Goal: Task Accomplishment & Management: Use online tool/utility

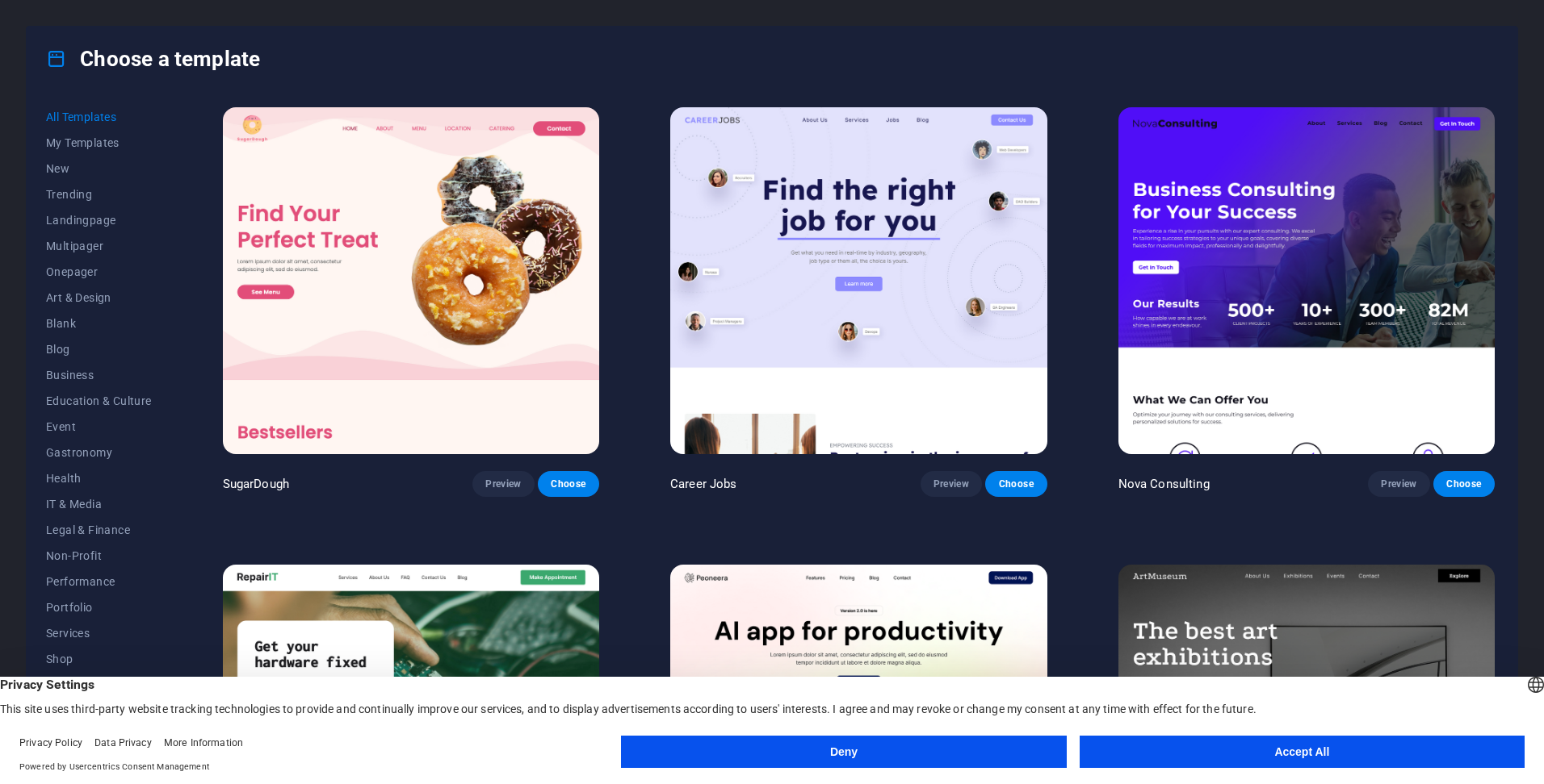
click at [1177, 747] on button "Accept All" at bounding box center [1302, 752] width 445 height 32
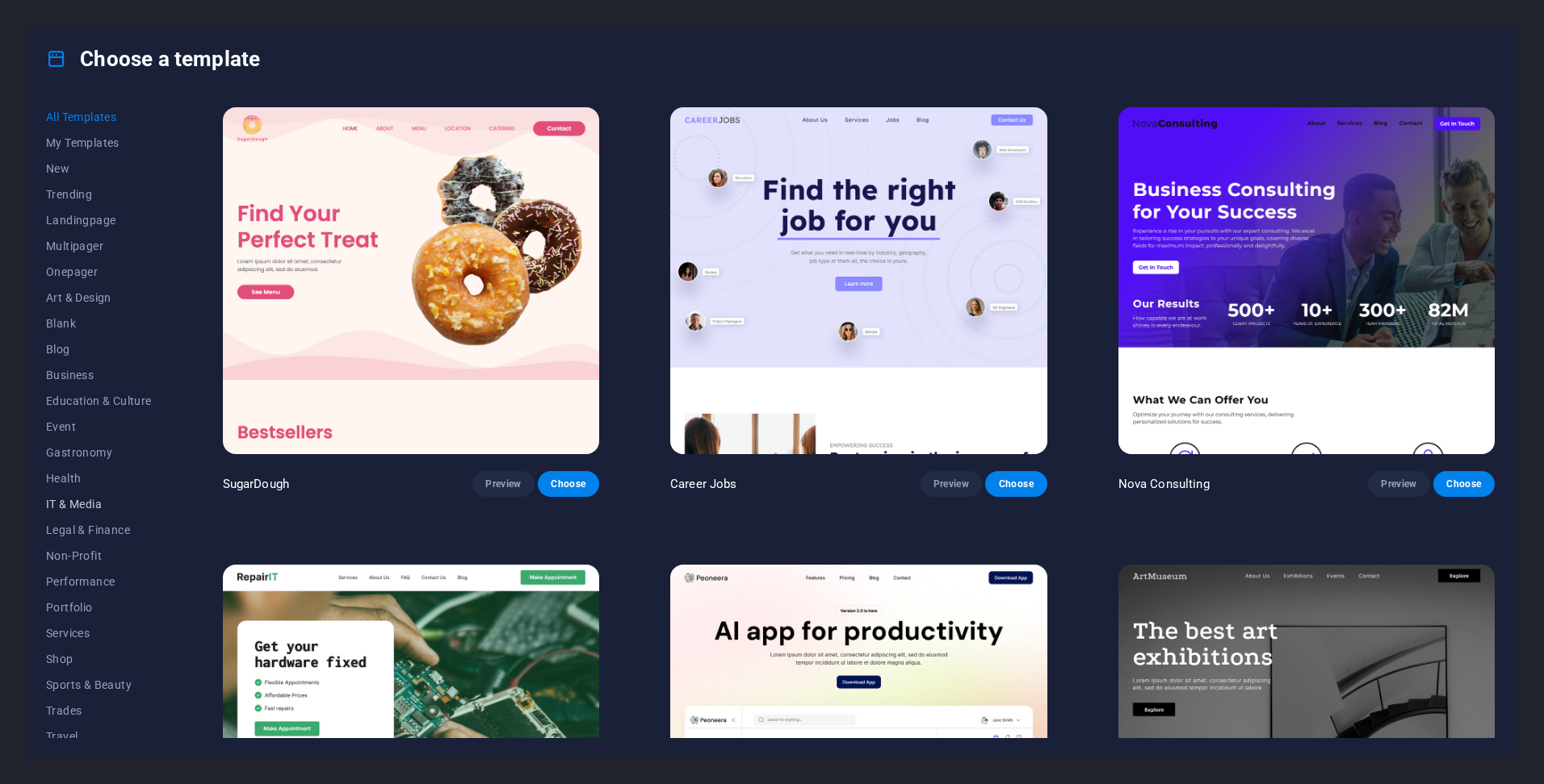
click at [92, 498] on span "IT & Media" at bounding box center [98, 504] width 105 height 13
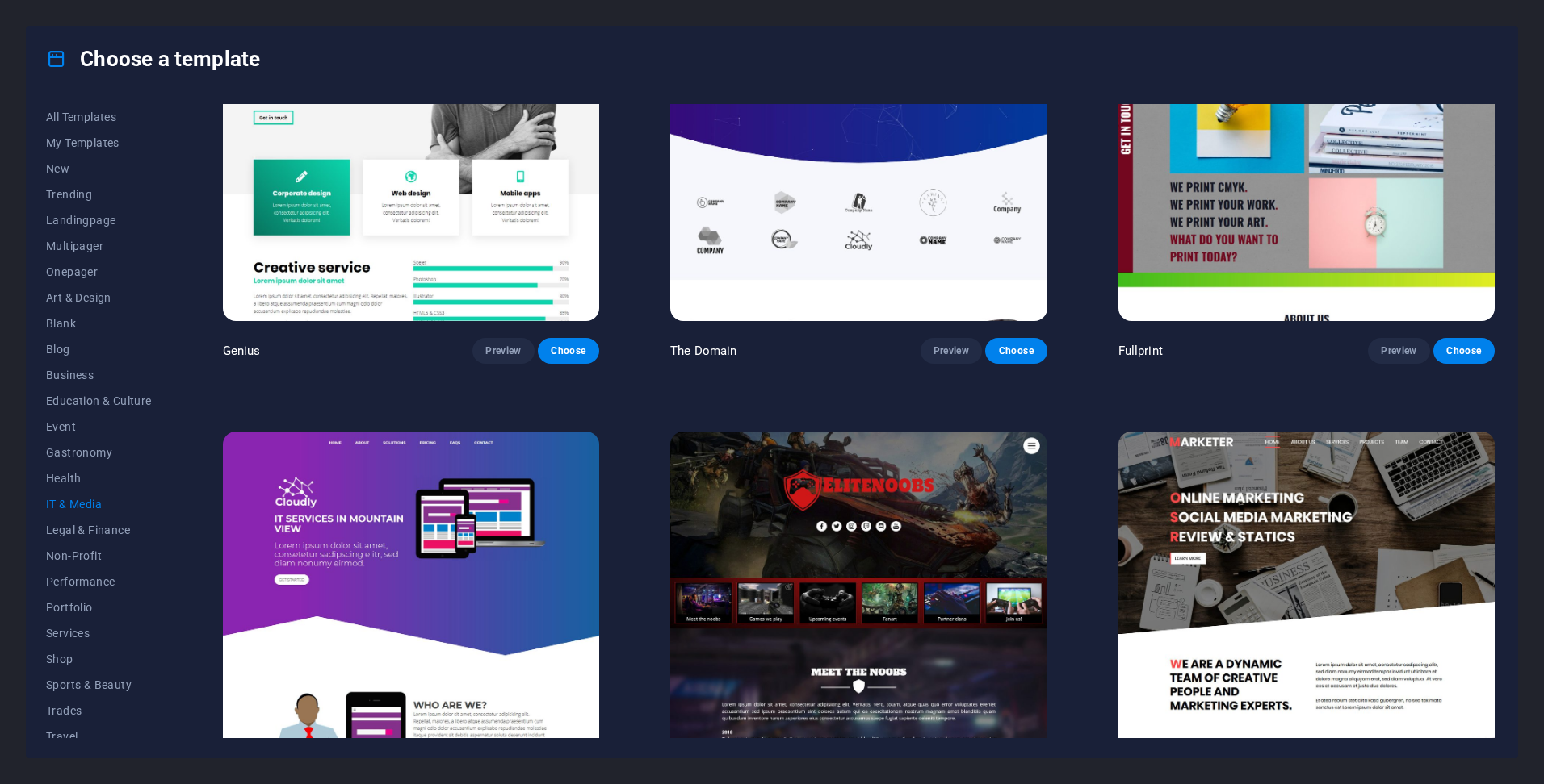
scroll to position [1123, 0]
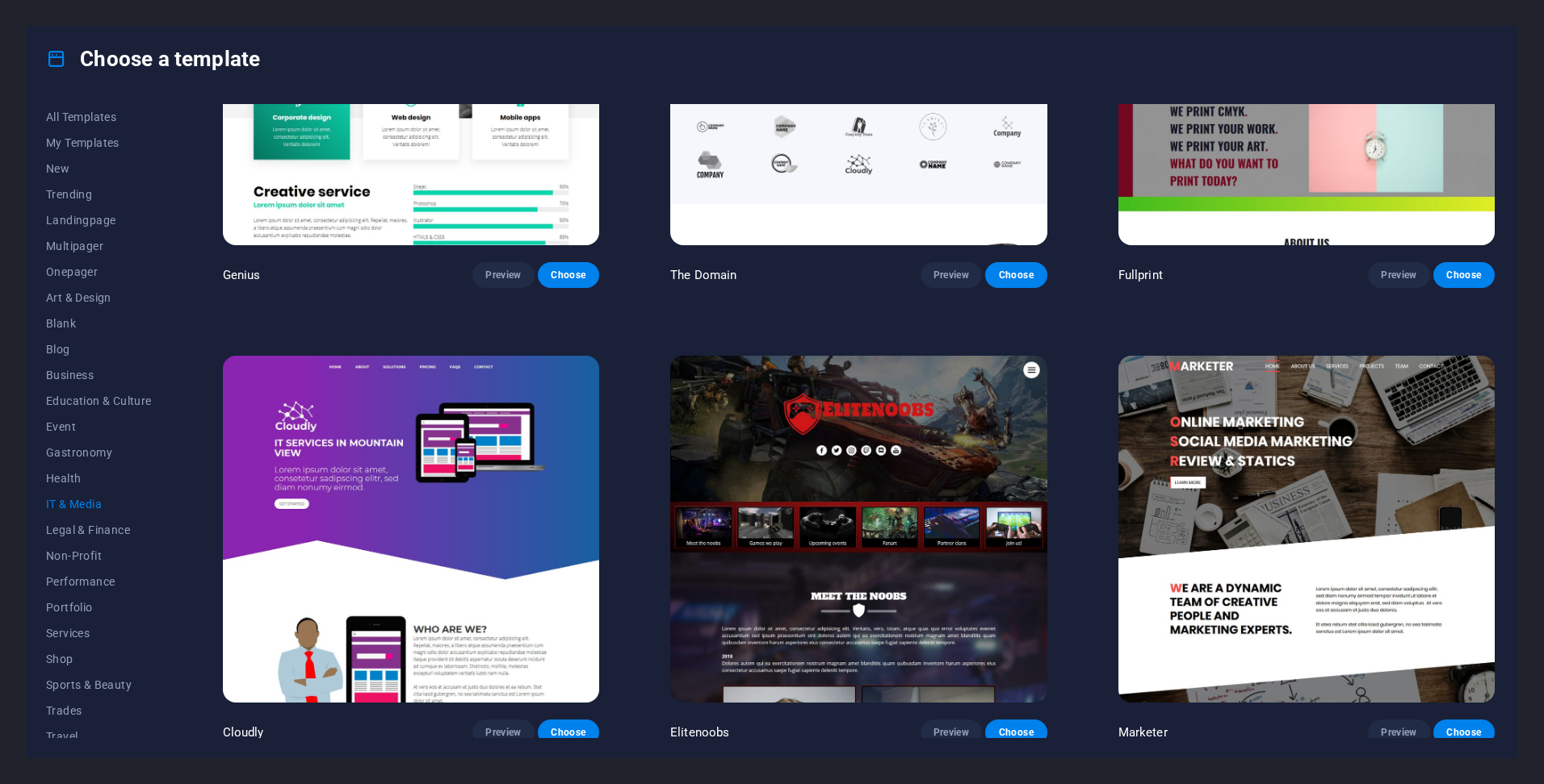
click at [848, 402] on img at bounding box center [858, 529] width 376 height 347
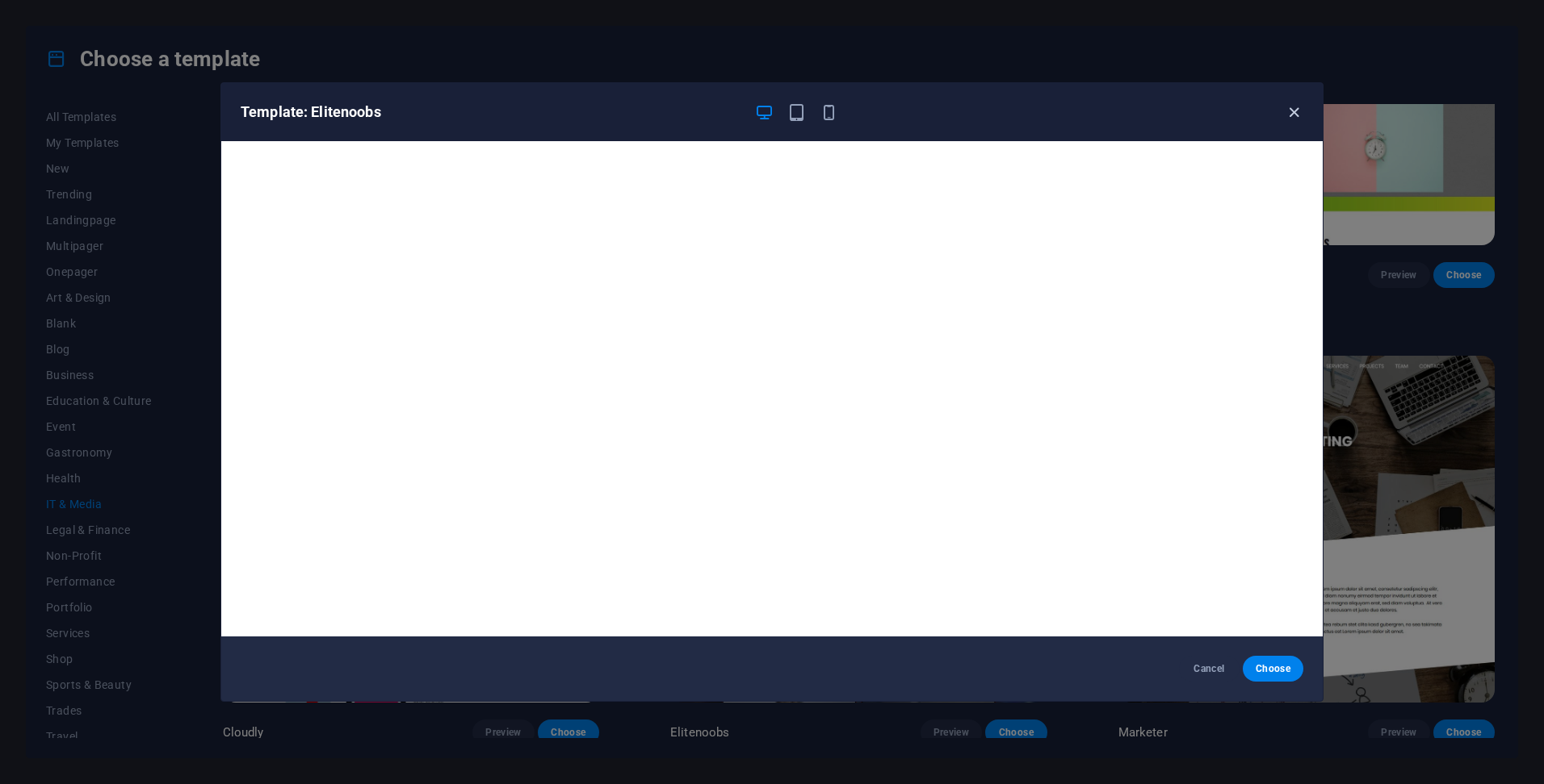
click at [1297, 111] on icon "button" at bounding box center [1293, 112] width 18 height 18
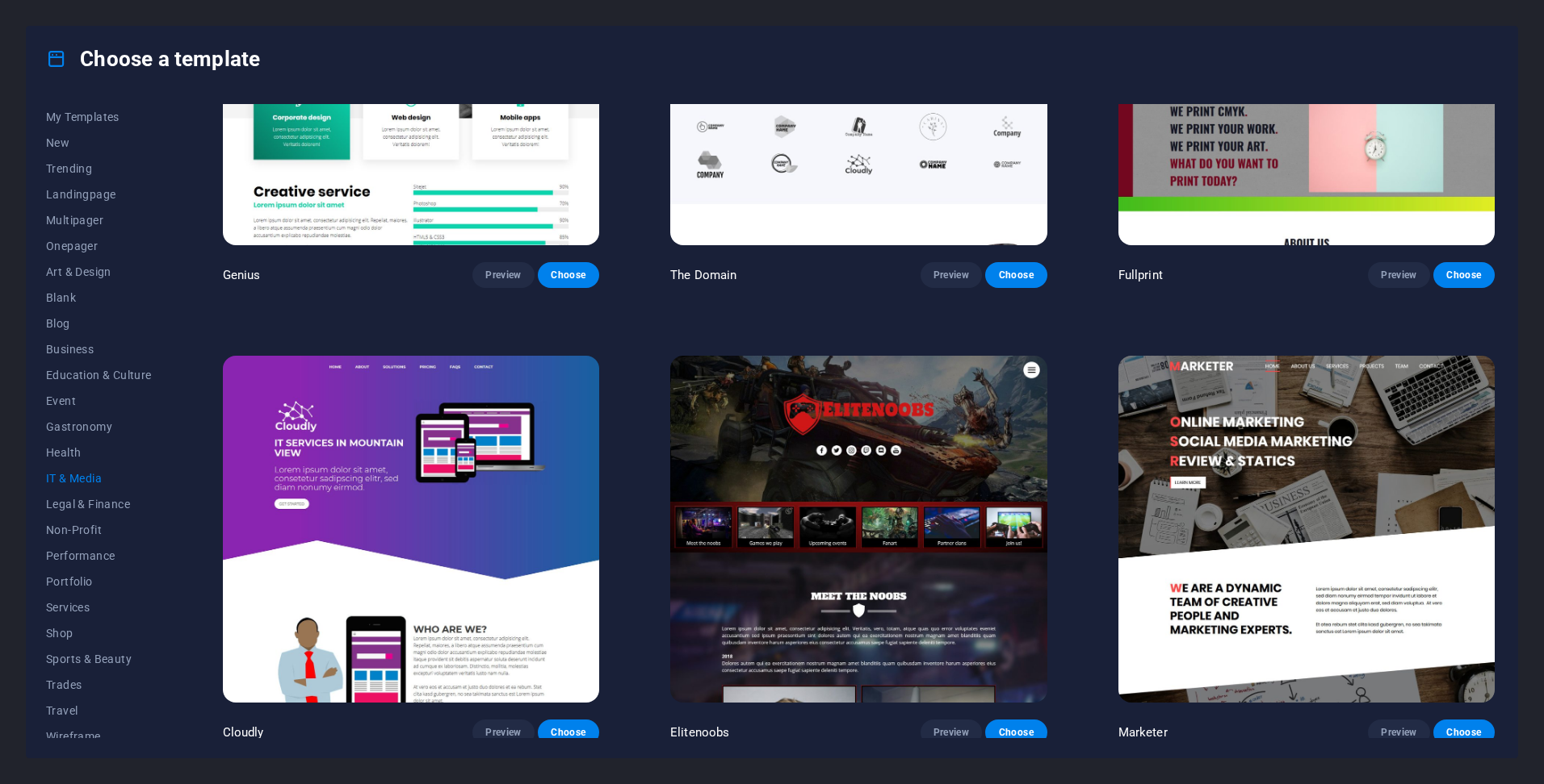
scroll to position [37, 0]
click at [100, 723] on span "Wireframe" at bounding box center [98, 726] width 105 height 13
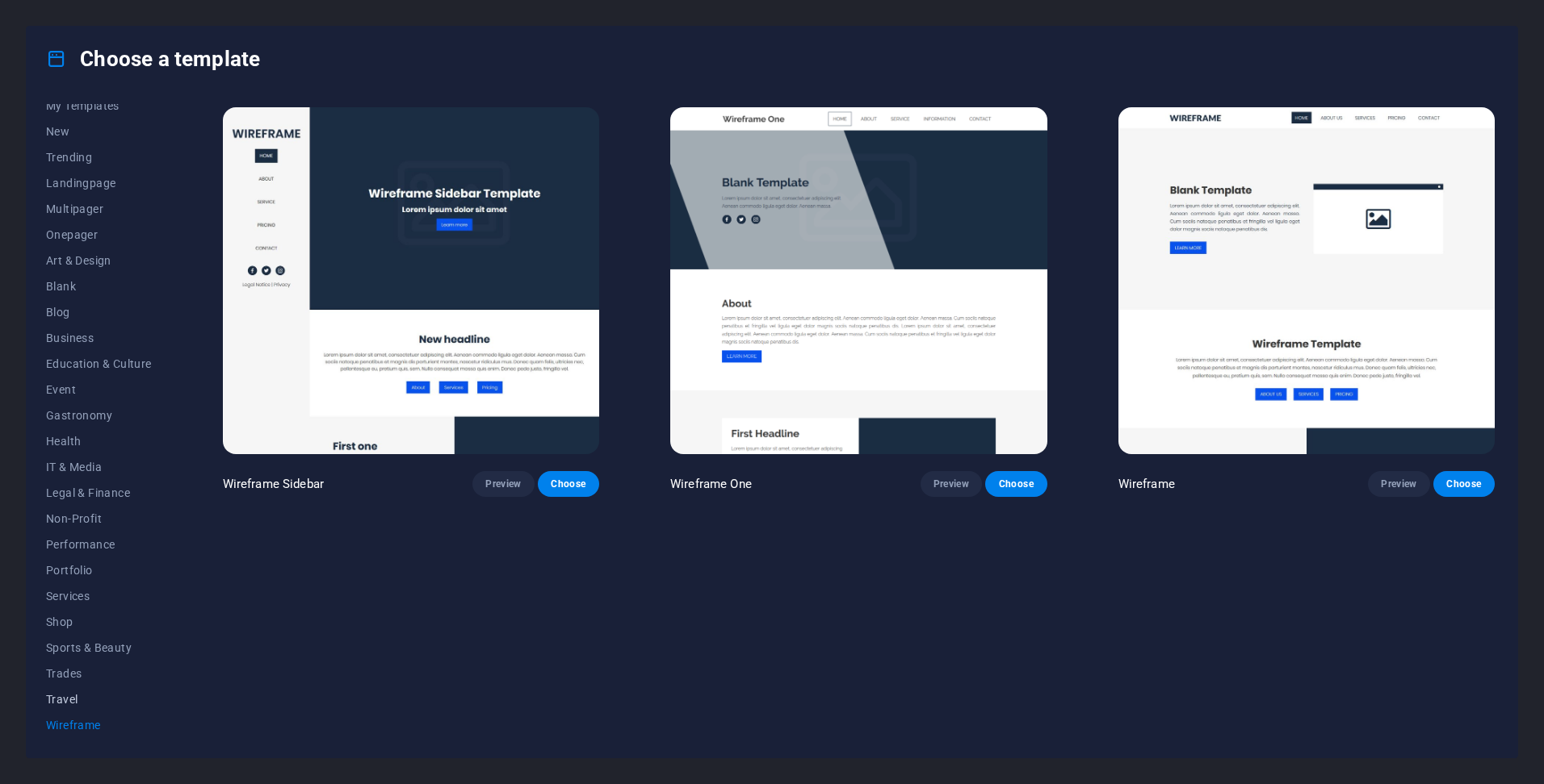
click at [62, 702] on span "Travel" at bounding box center [98, 699] width 105 height 13
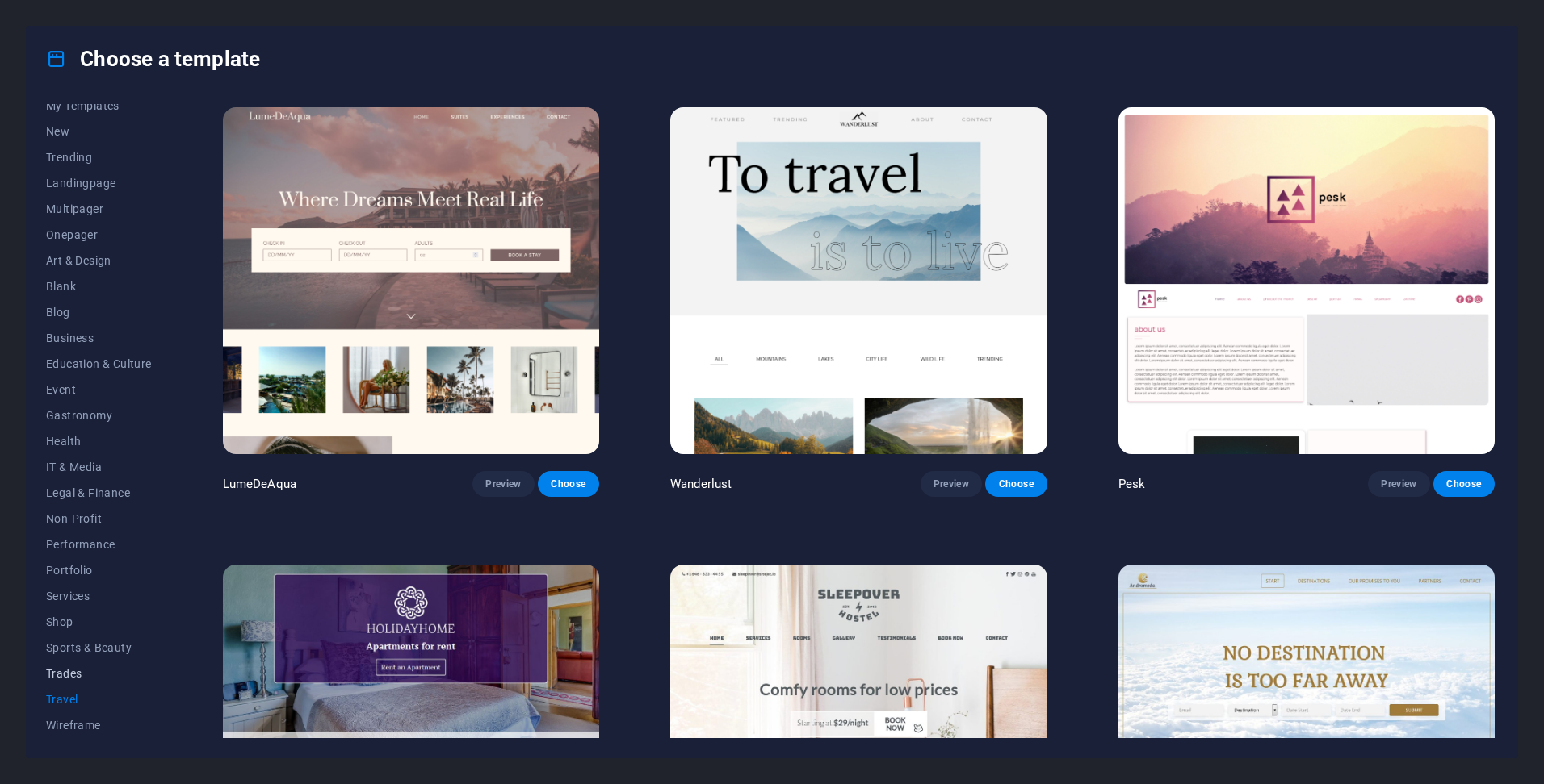
click at [58, 674] on span "Trades" at bounding box center [98, 674] width 105 height 13
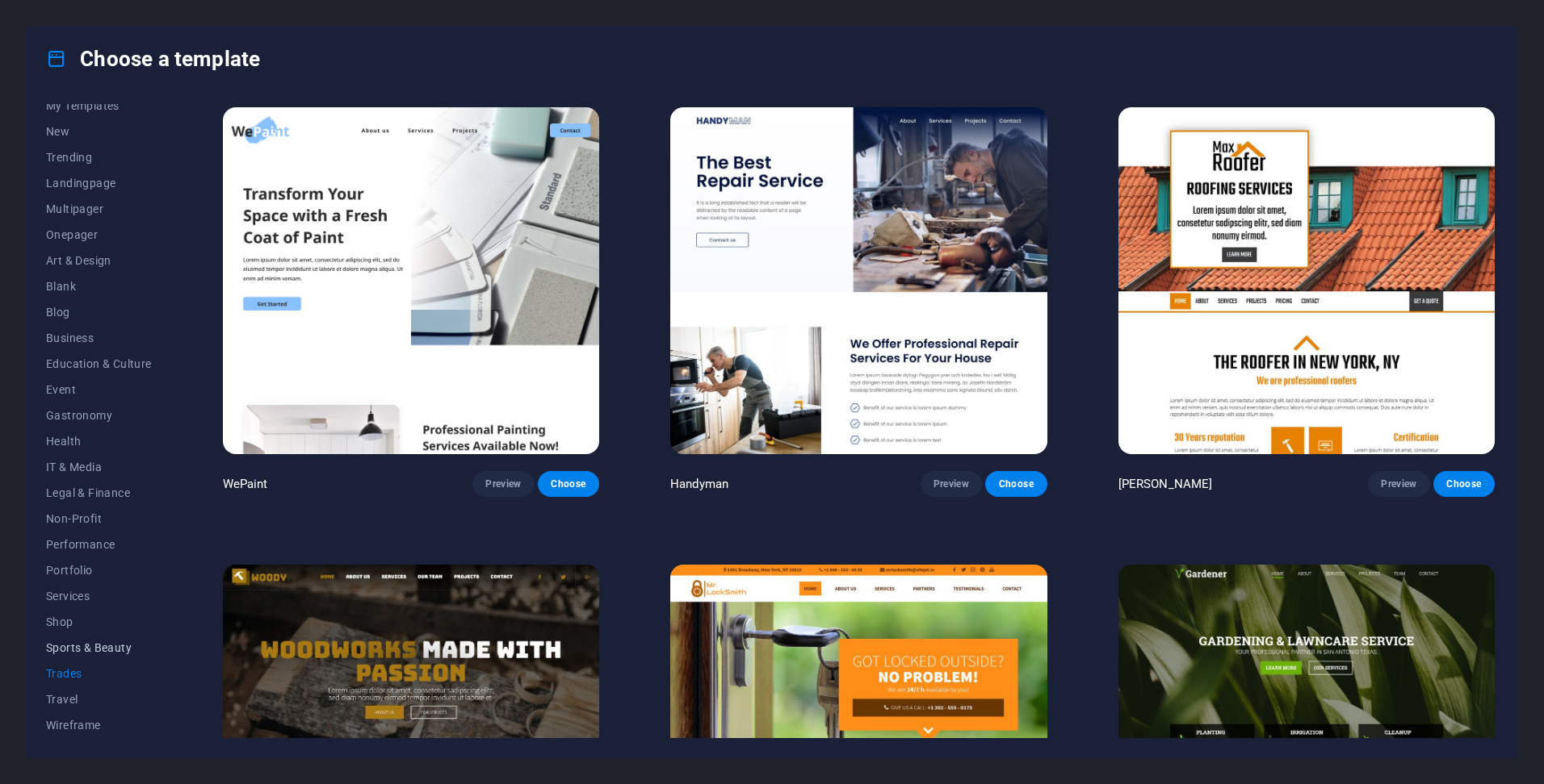
click at [57, 646] on span "Sports & Beauty" at bounding box center [98, 648] width 105 height 13
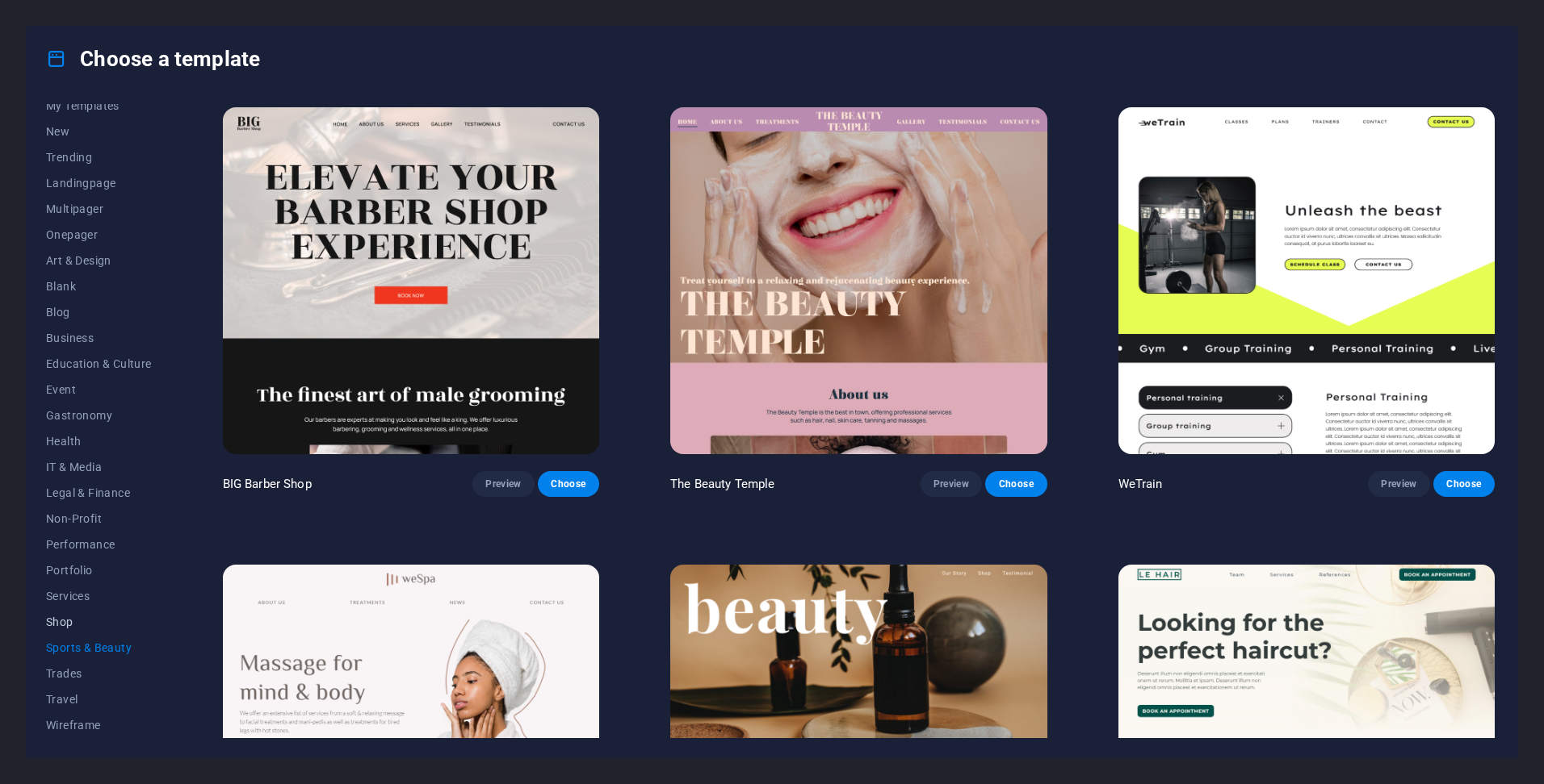
click at [61, 618] on span "Shop" at bounding box center [98, 622] width 105 height 13
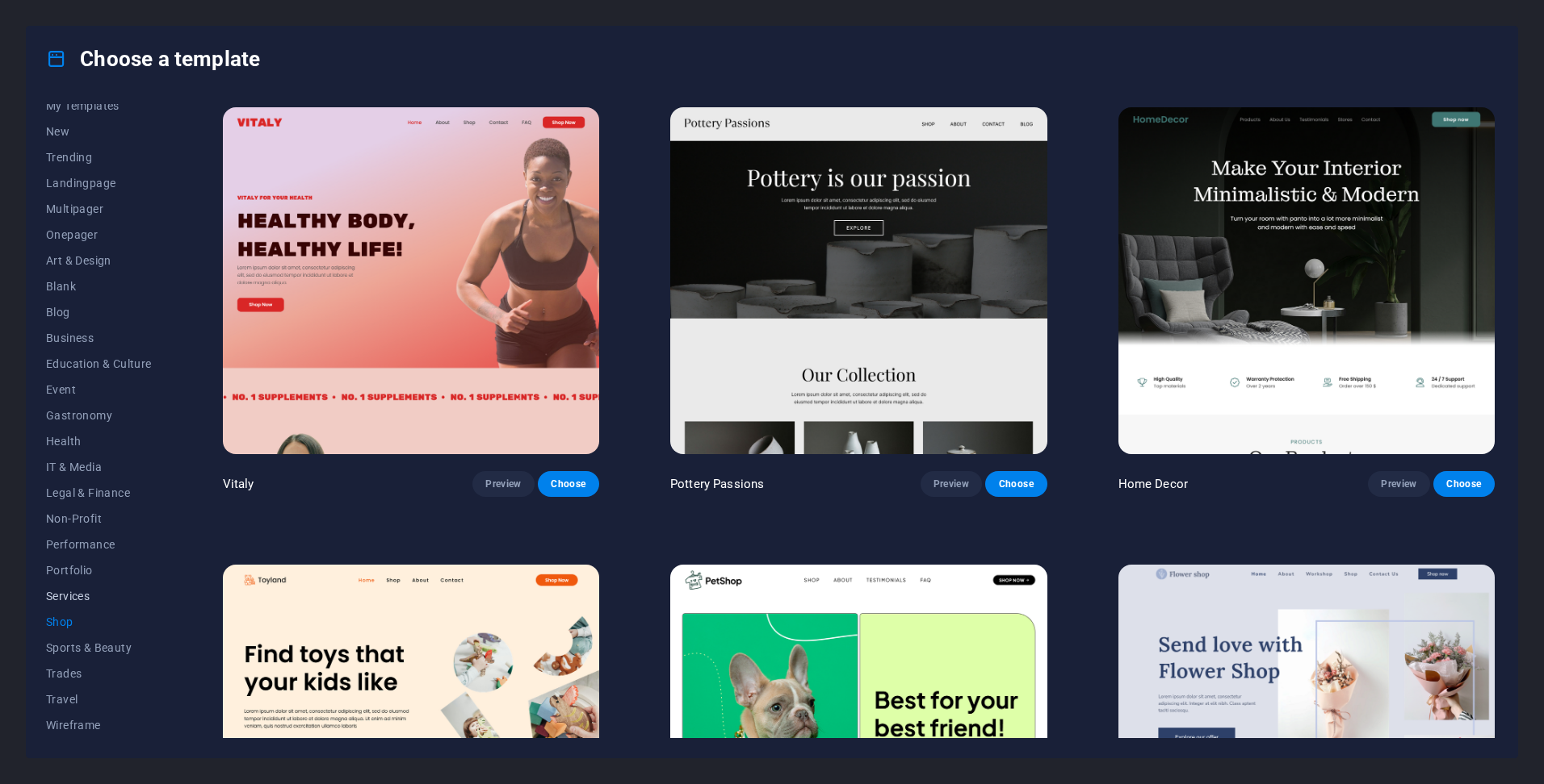
click at [70, 595] on span "Services" at bounding box center [98, 597] width 105 height 13
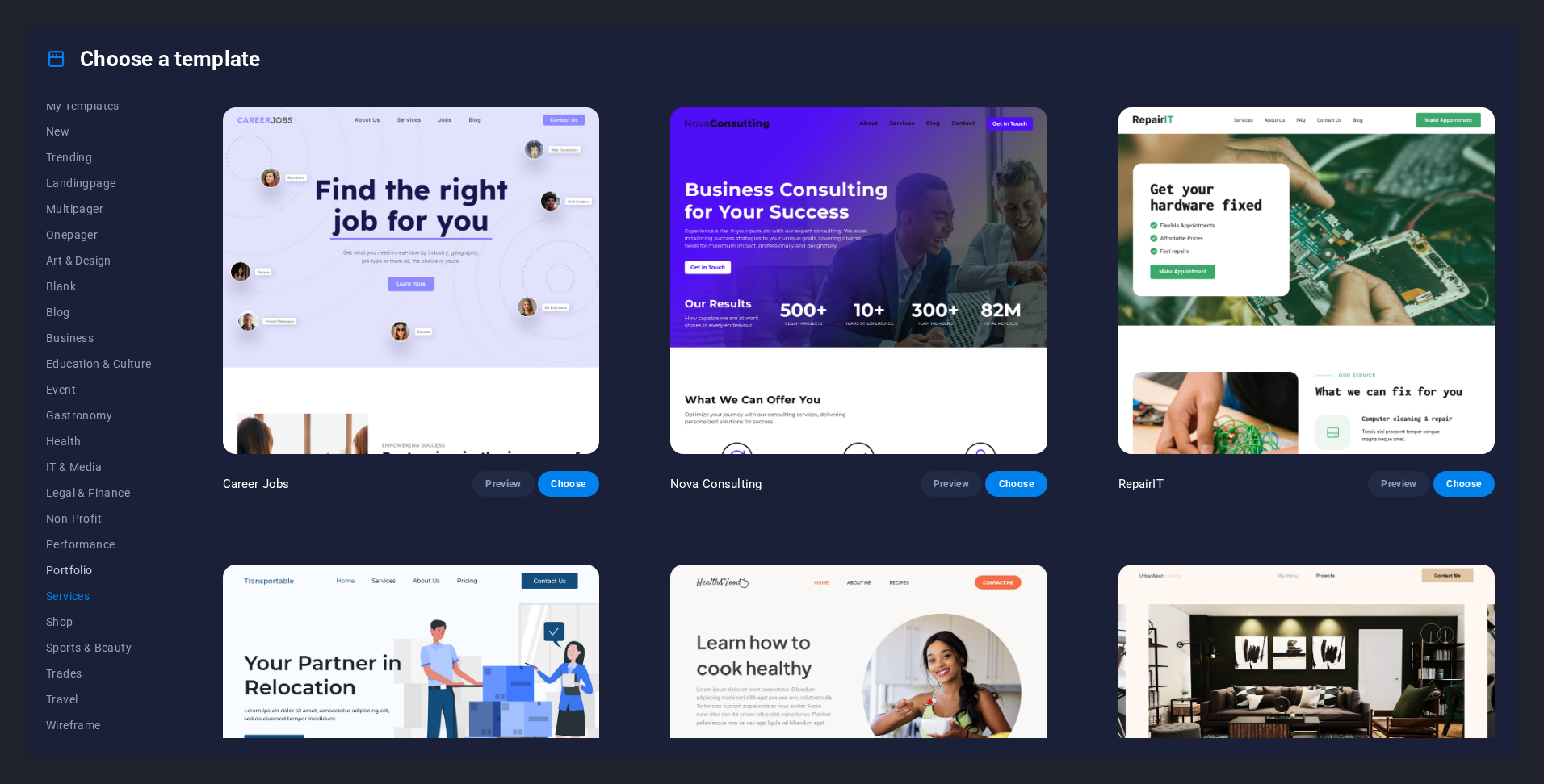
click at [70, 572] on span "Portfolio" at bounding box center [98, 571] width 105 height 13
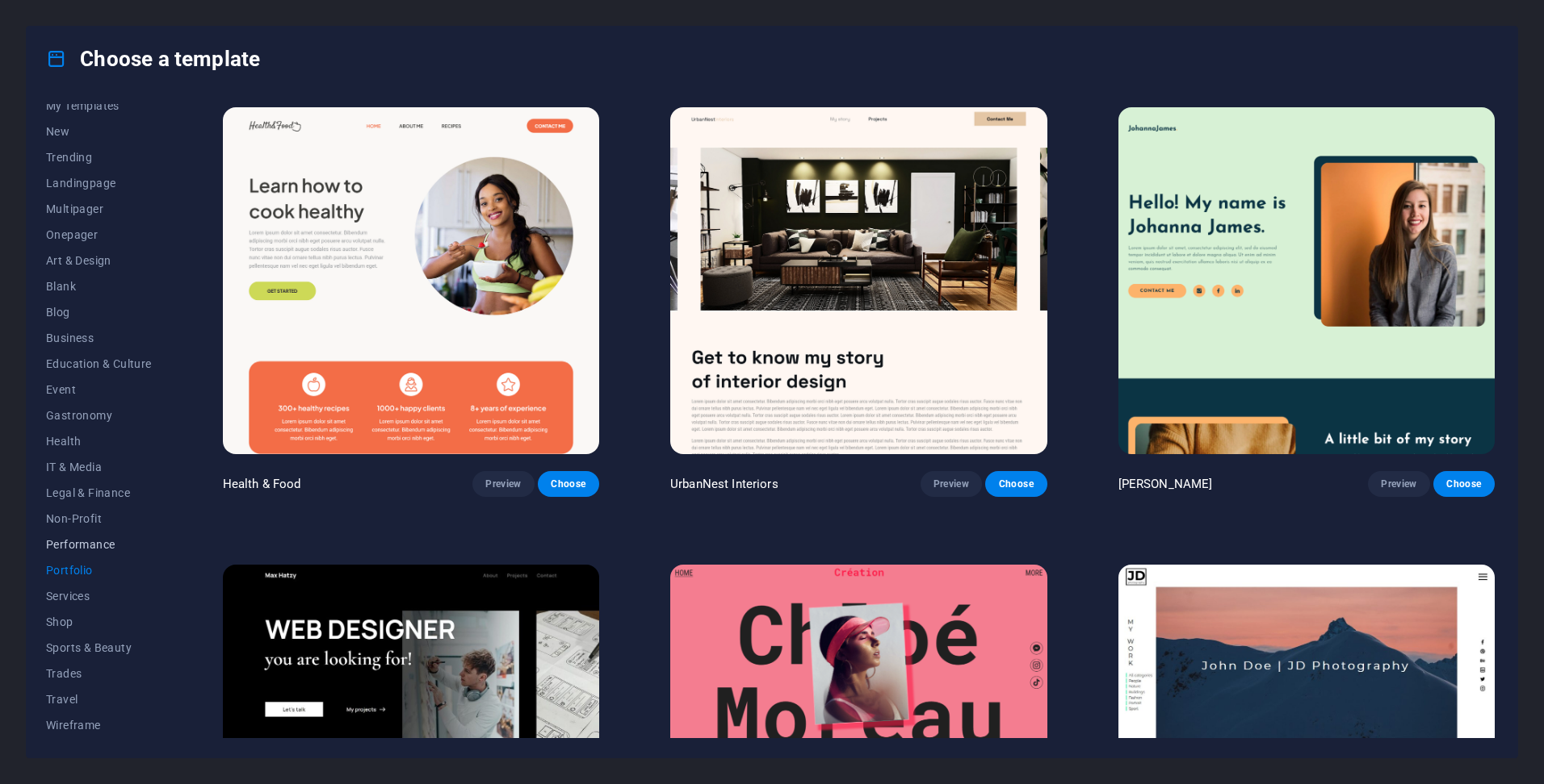
click at [81, 546] on span "Performance" at bounding box center [98, 545] width 105 height 13
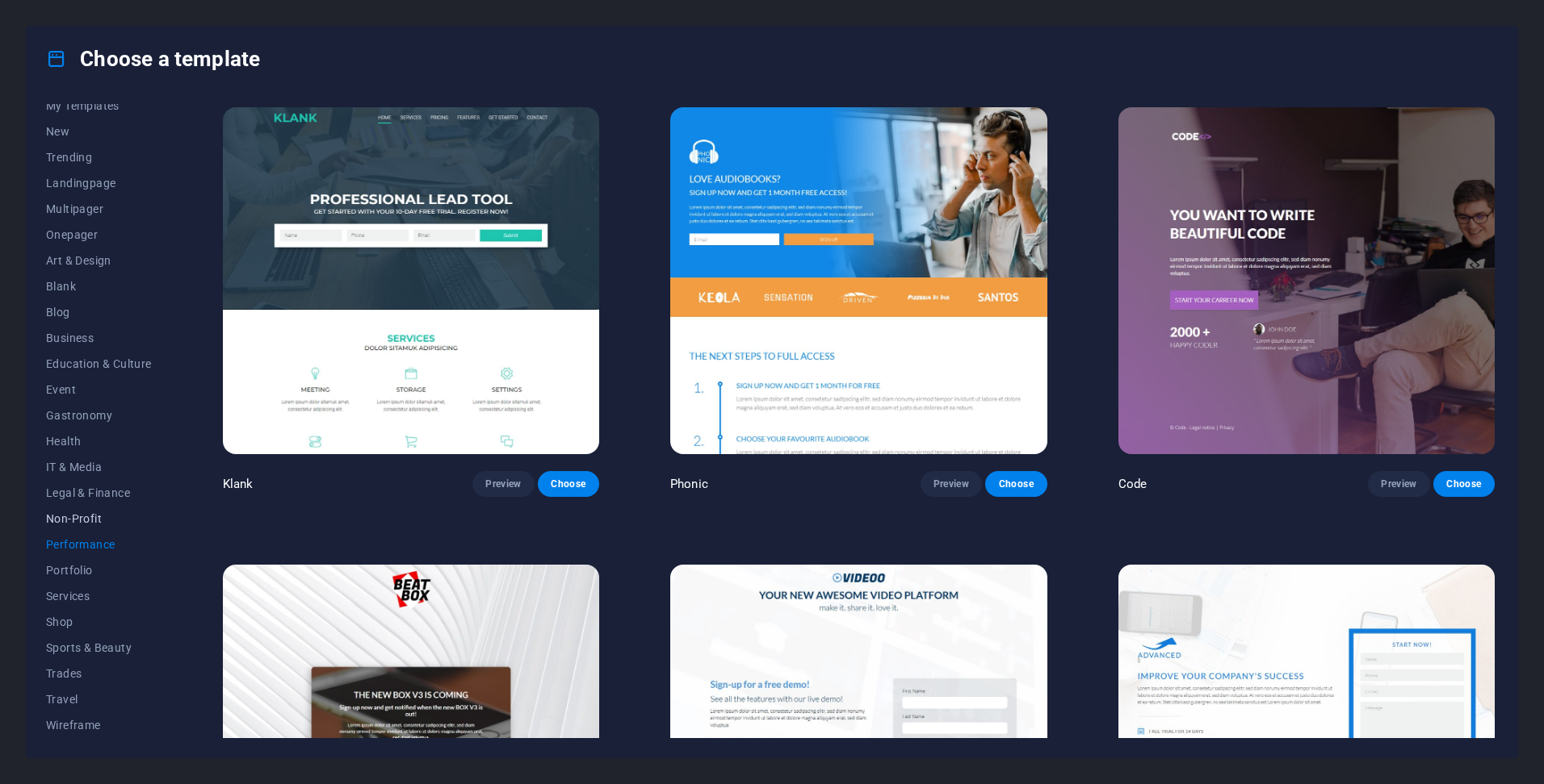
click at [81, 523] on span "Non-Profit" at bounding box center [98, 519] width 105 height 13
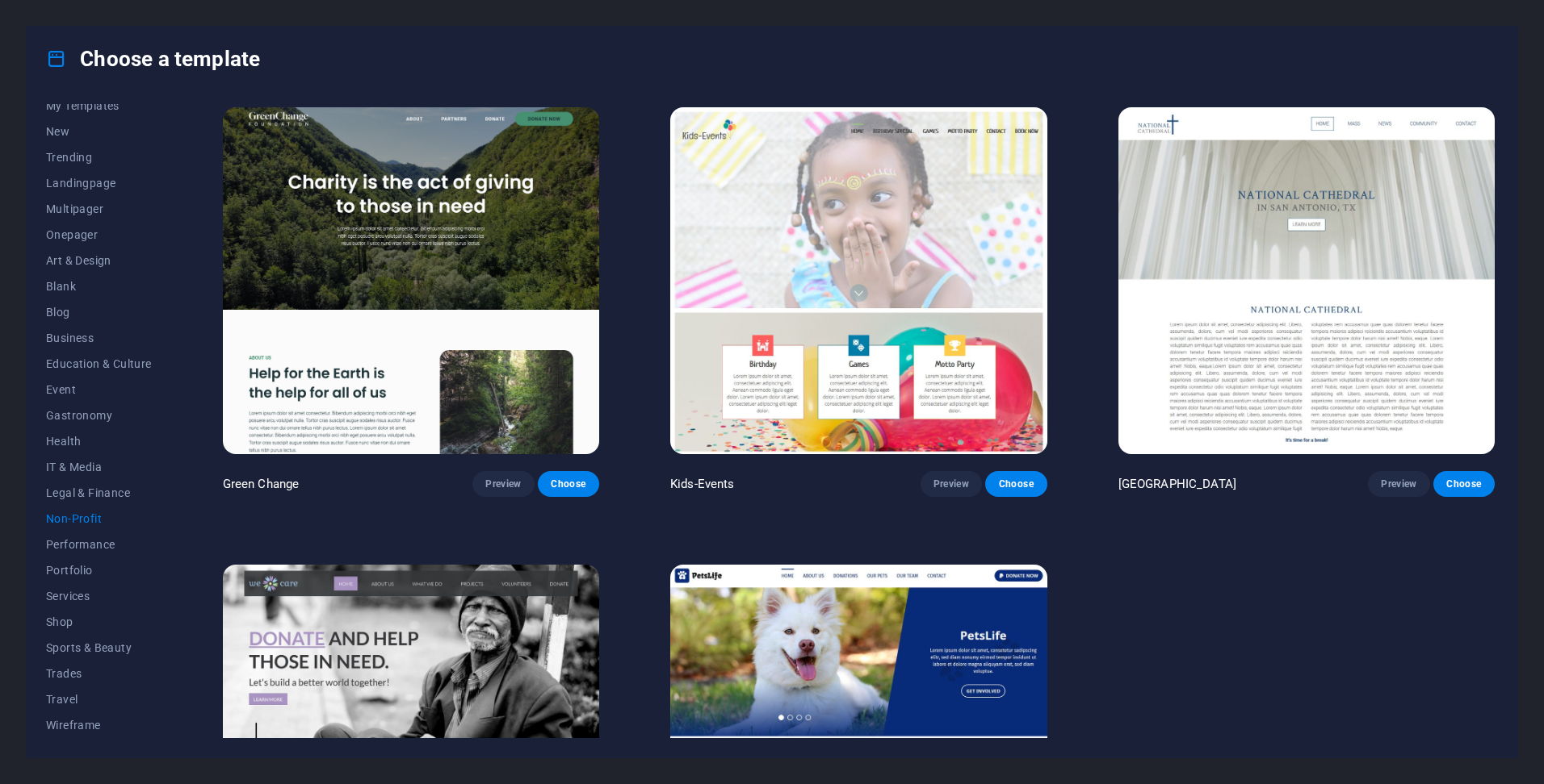
drag, startPoint x: 173, startPoint y: 548, endPoint x: 173, endPoint y: 509, distance: 39.0
click at [173, 509] on div "All Templates My Templates New Trending Landingpage Multipager Onepager Art & D…" at bounding box center [771, 424] width 1490 height 666
click at [56, 460] on span "IT & Media" at bounding box center [98, 467] width 105 height 13
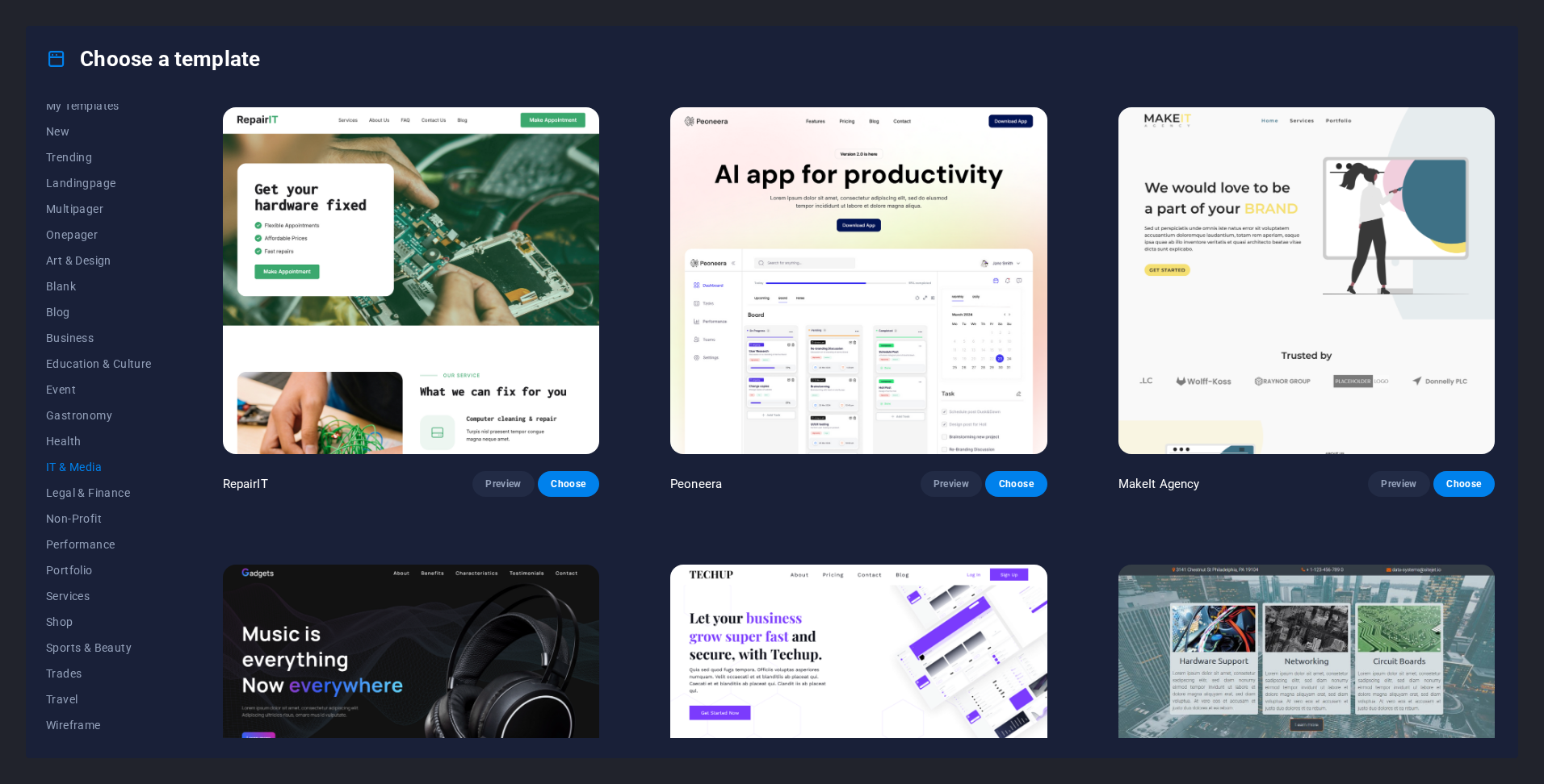
click at [348, 242] on img at bounding box center [410, 280] width 376 height 347
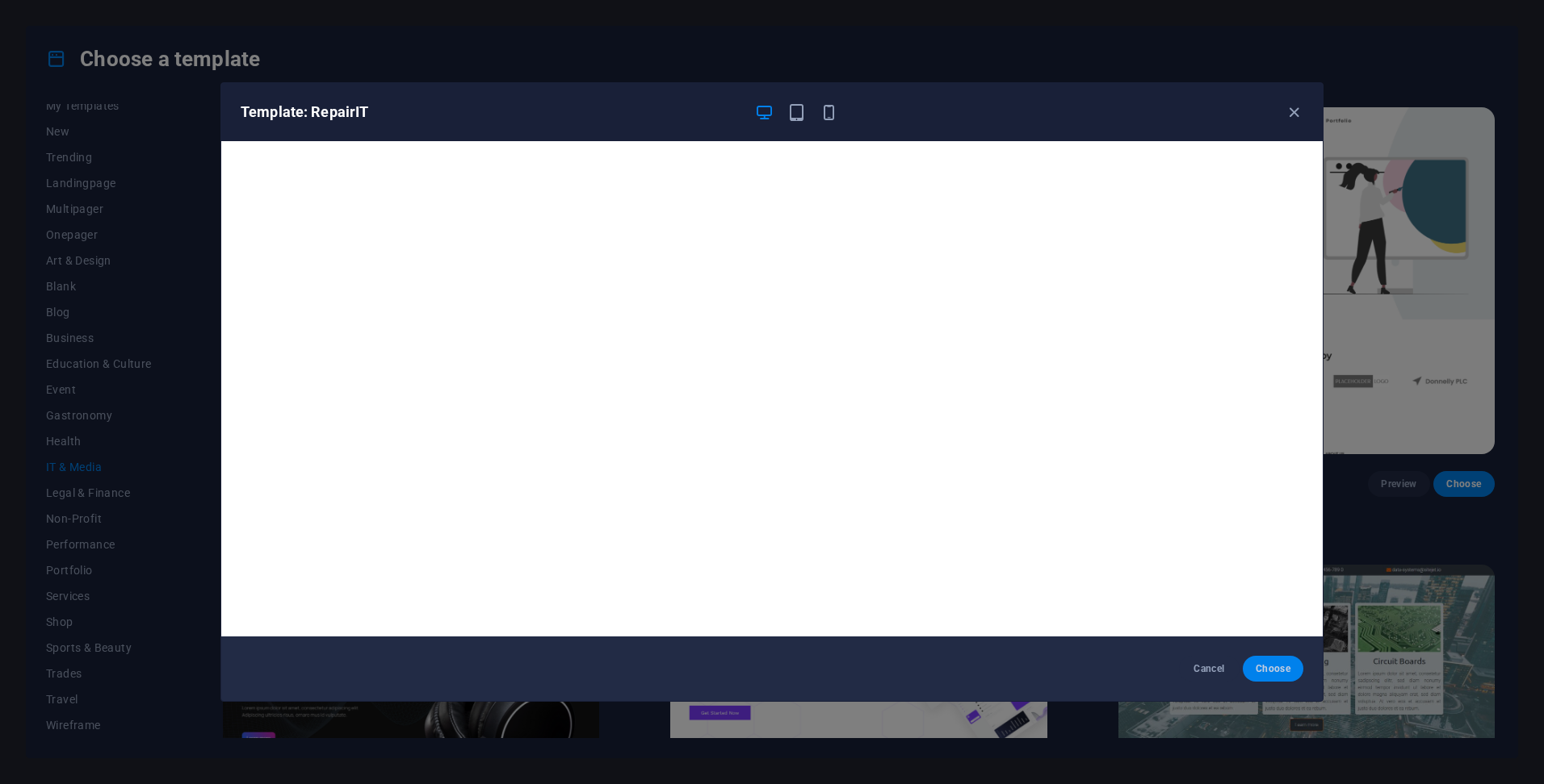
click at [1268, 665] on span "Choose" at bounding box center [1273, 670] width 35 height 13
